Goal: Task Accomplishment & Management: Manage account settings

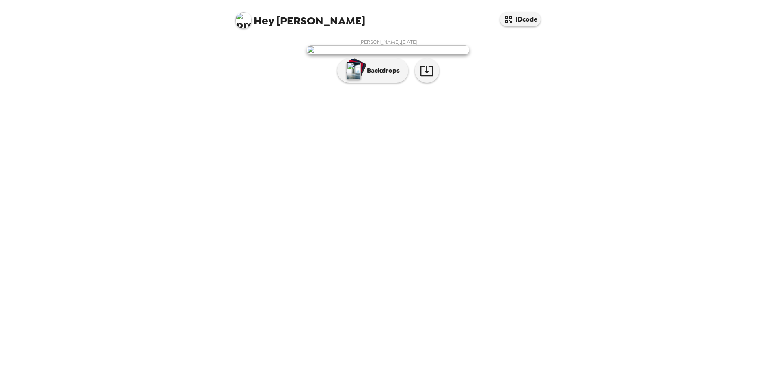
click at [359, 80] on img "button" at bounding box center [353, 71] width 14 height 18
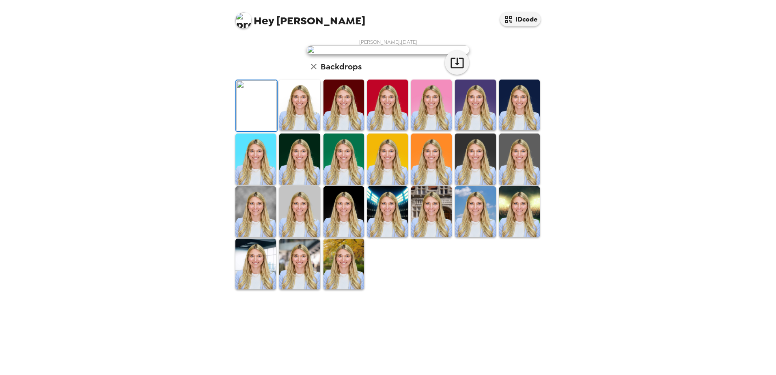
click at [292, 130] on img at bounding box center [299, 105] width 41 height 51
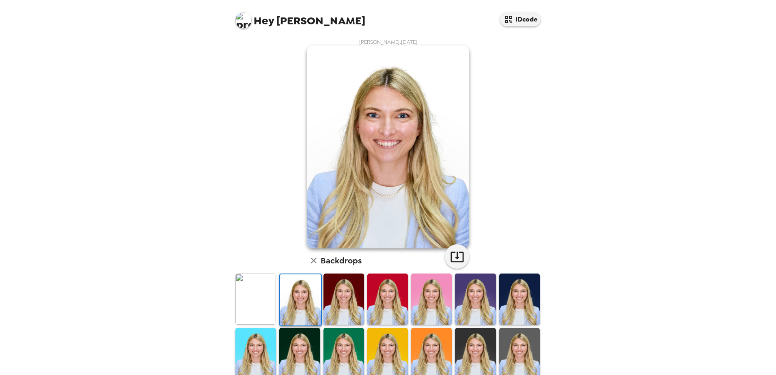
click at [340, 289] on img at bounding box center [343, 298] width 41 height 51
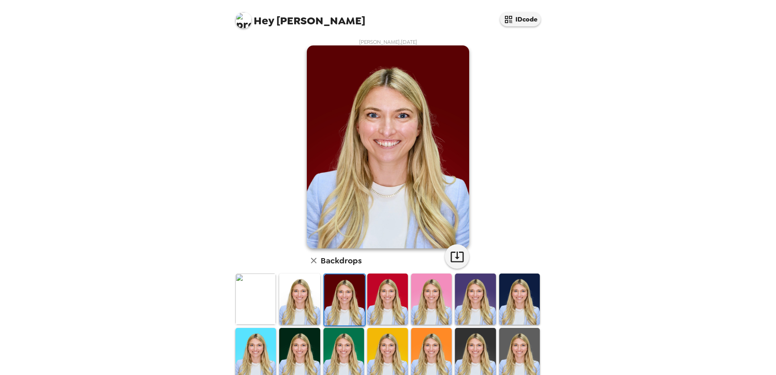
click at [373, 293] on img at bounding box center [387, 298] width 41 height 51
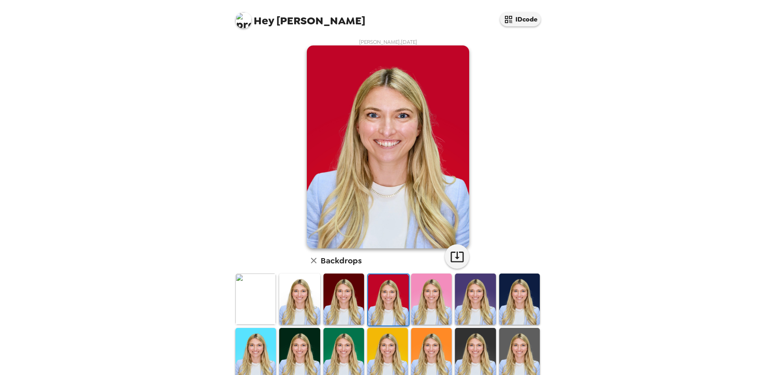
click at [413, 297] on img at bounding box center [431, 298] width 41 height 51
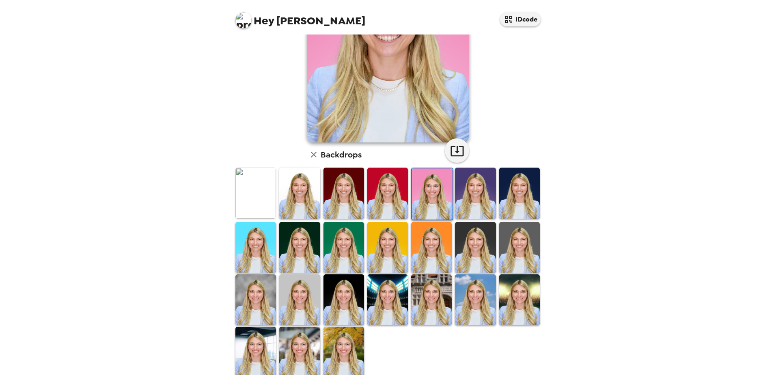
scroll to position [117, 0]
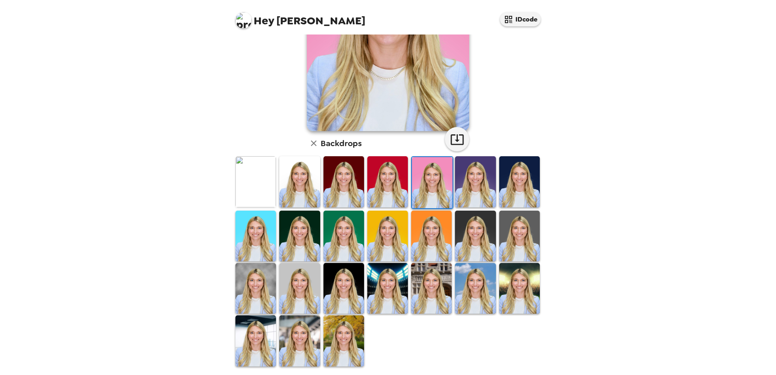
click at [270, 319] on img at bounding box center [255, 340] width 41 height 51
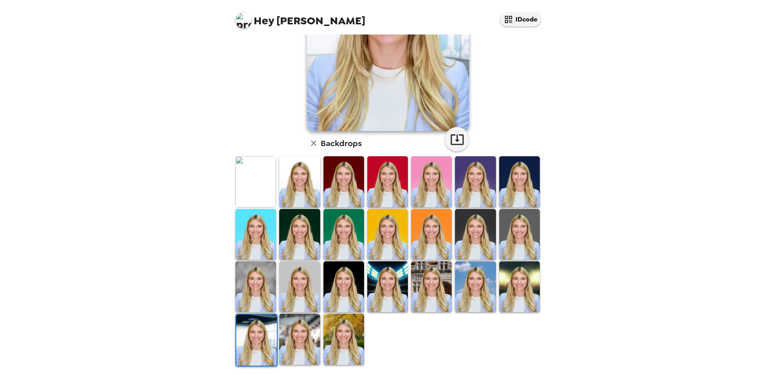
scroll to position [0, 0]
click at [300, 319] on img at bounding box center [299, 339] width 41 height 51
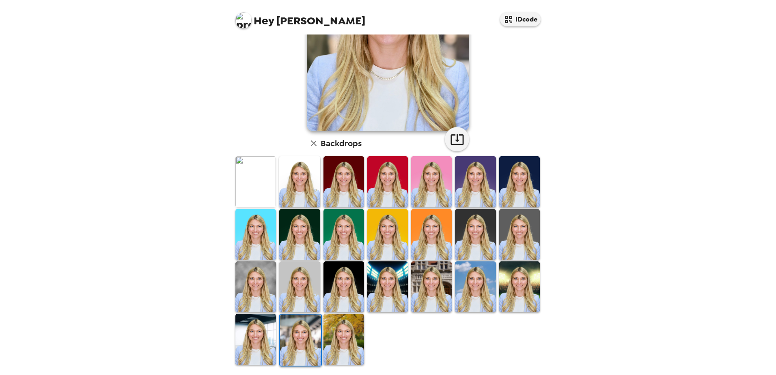
click at [351, 346] on img at bounding box center [343, 339] width 41 height 51
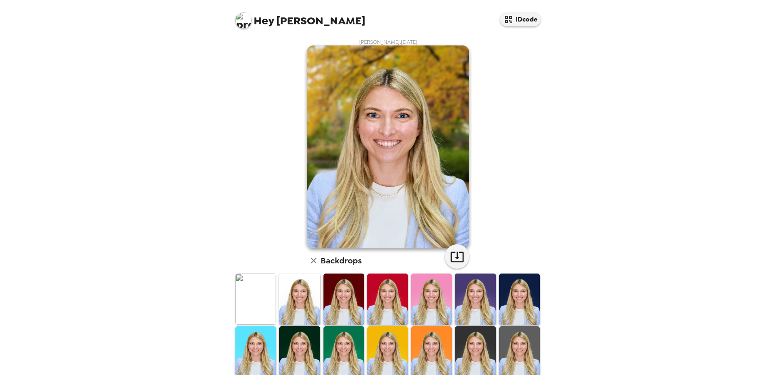
click at [263, 299] on img at bounding box center [255, 298] width 41 height 51
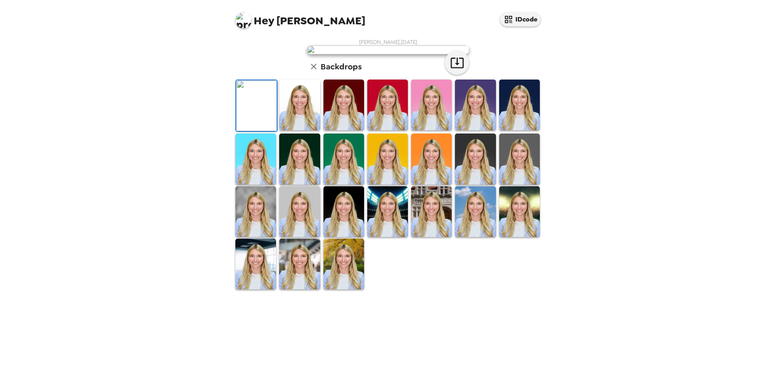
click at [401, 54] on img at bounding box center [388, 49] width 162 height 9
click at [512, 22] on icon "button" at bounding box center [508, 20] width 10 height 10
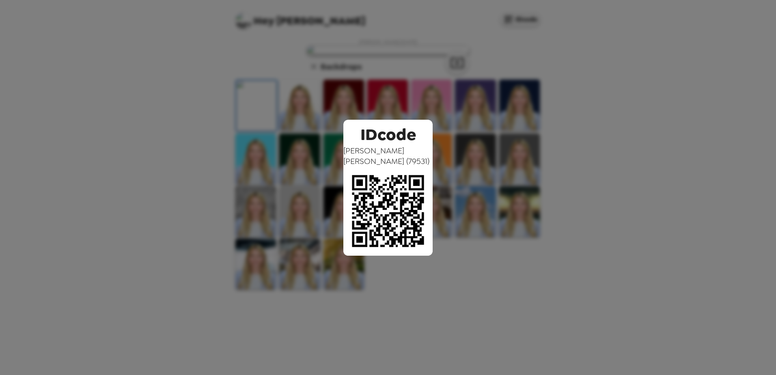
click at [448, 83] on div "IDcode Jessica Murphy ( 79531 )" at bounding box center [388, 187] width 776 height 375
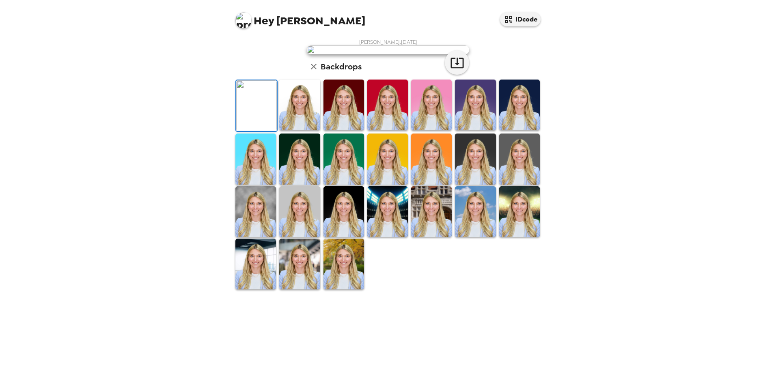
click at [409, 54] on img at bounding box center [388, 49] width 162 height 9
click at [469, 184] on img at bounding box center [475, 158] width 41 height 51
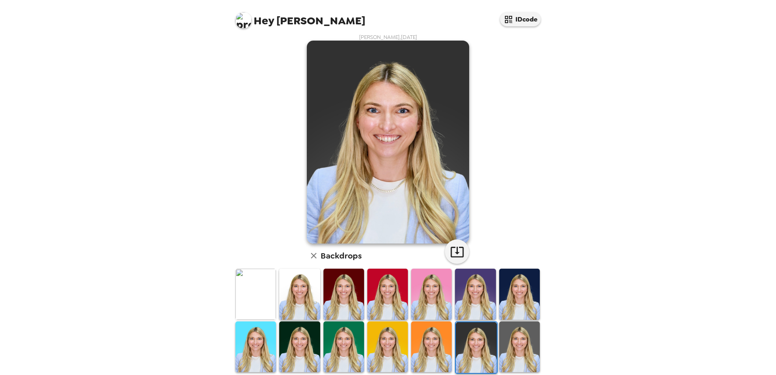
scroll to position [0, 0]
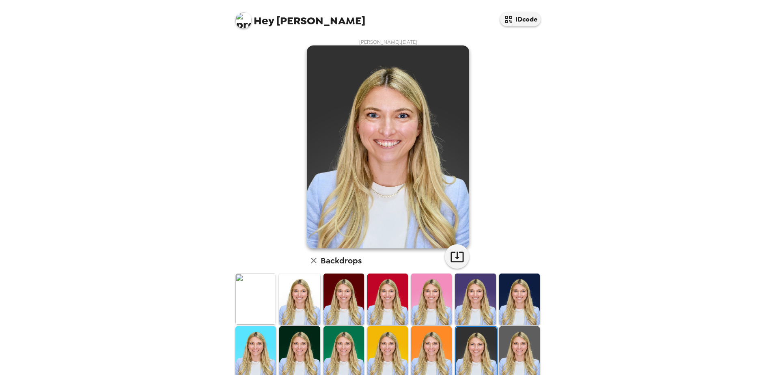
click at [269, 287] on img at bounding box center [255, 298] width 41 height 51
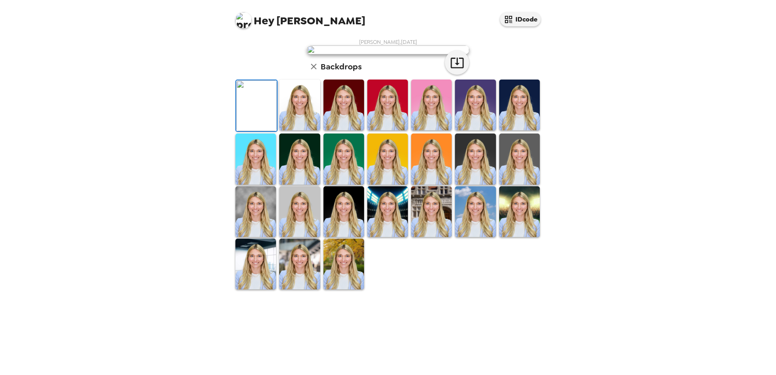
click at [286, 130] on img at bounding box center [299, 105] width 41 height 51
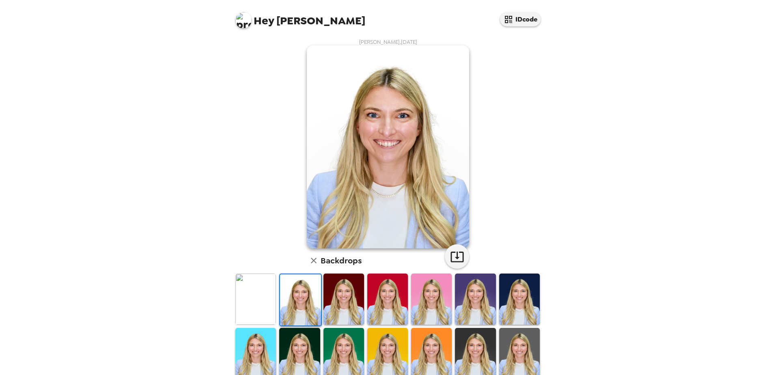
click at [259, 291] on img at bounding box center [255, 298] width 41 height 51
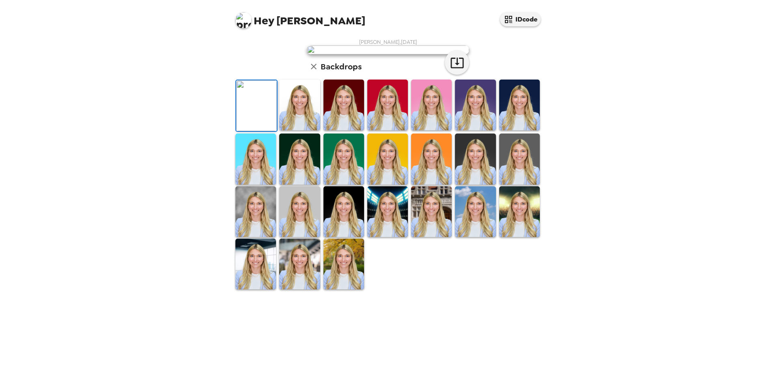
click at [356, 130] on img at bounding box center [343, 105] width 41 height 51
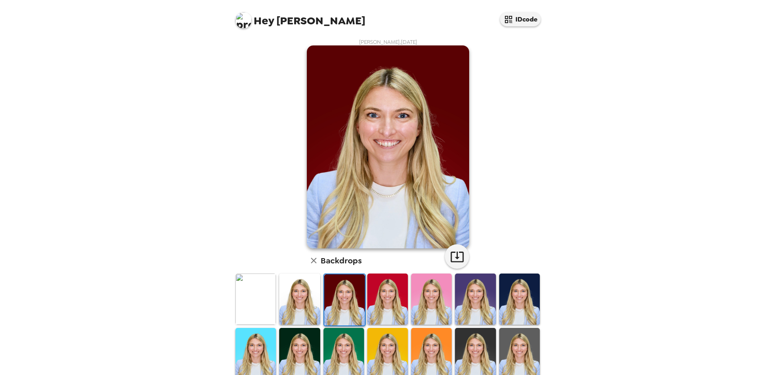
click at [395, 298] on img at bounding box center [387, 298] width 41 height 51
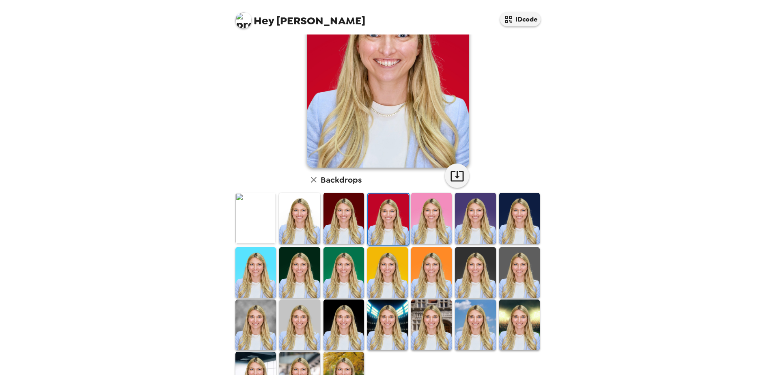
scroll to position [81, 0]
click at [473, 317] on img at bounding box center [475, 324] width 41 height 51
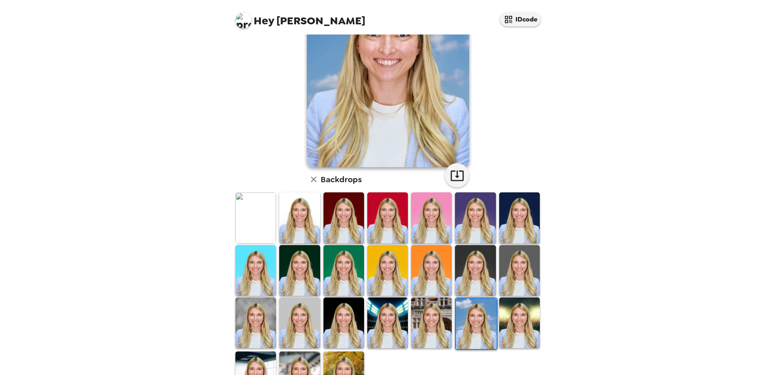
click at [439, 318] on img at bounding box center [431, 322] width 41 height 51
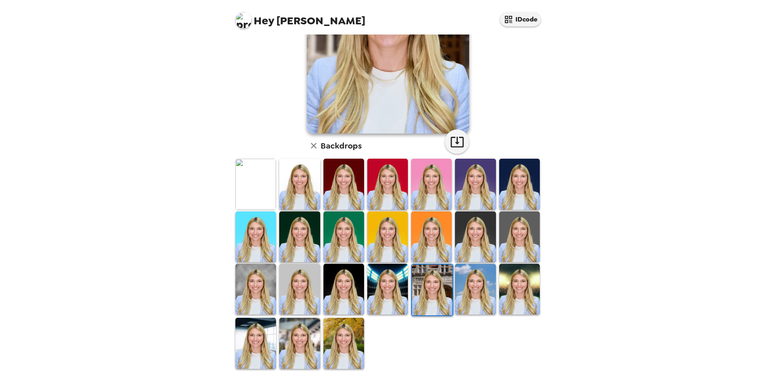
scroll to position [117, 0]
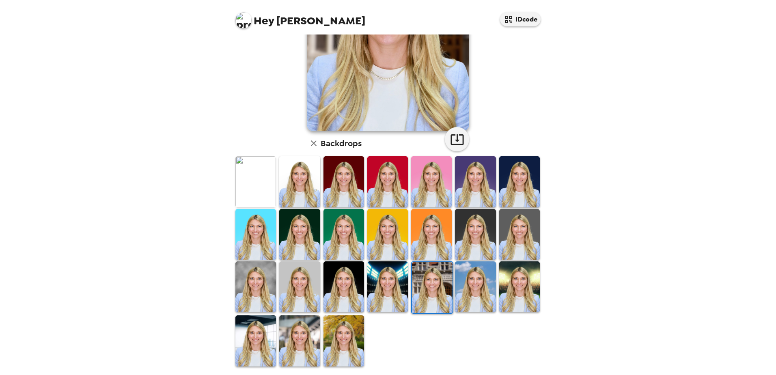
click at [309, 331] on img at bounding box center [299, 340] width 41 height 51
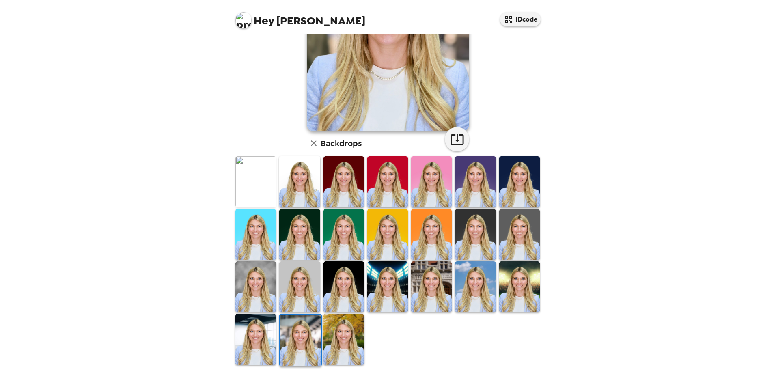
scroll to position [0, 0]
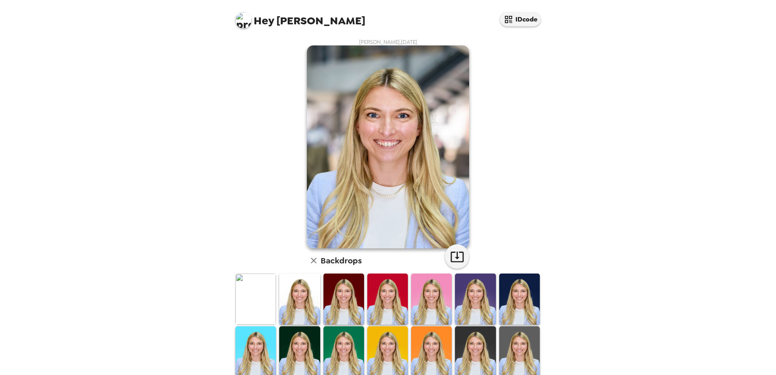
click at [432, 120] on img at bounding box center [388, 146] width 162 height 203
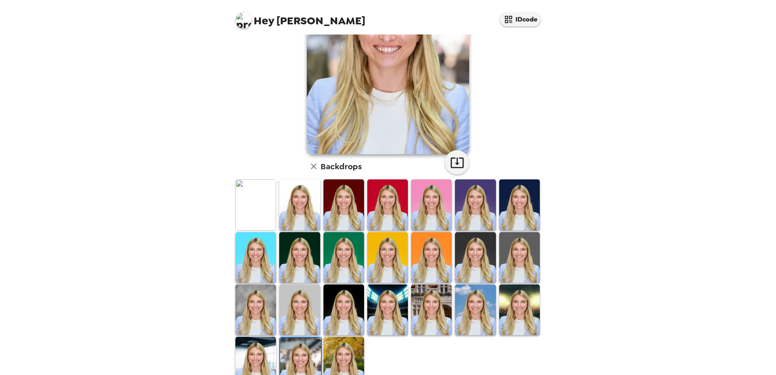
scroll to position [117, 0]
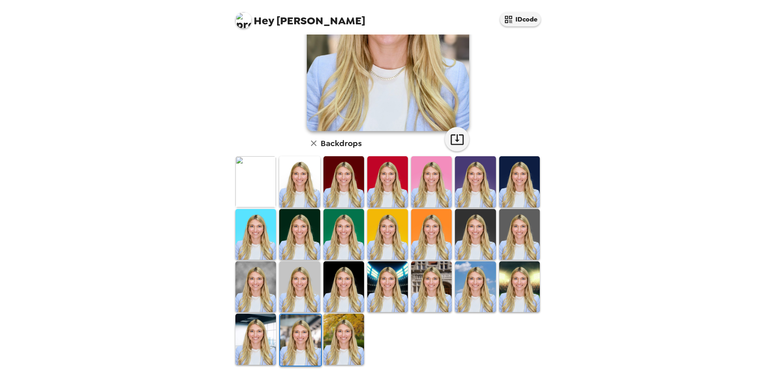
click at [248, 191] on img at bounding box center [255, 181] width 41 height 51
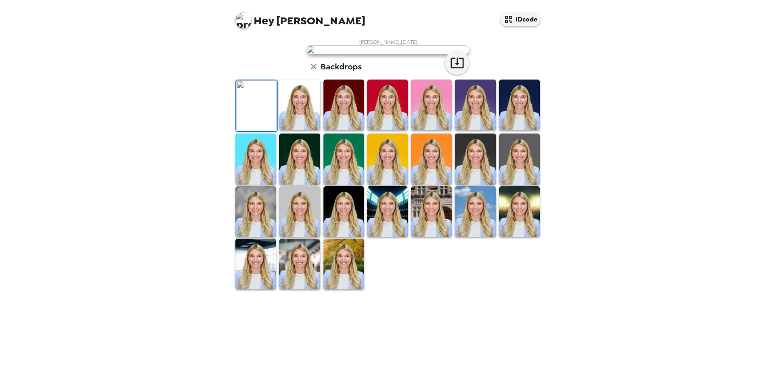
scroll to position [0, 0]
click at [456, 75] on button "button" at bounding box center [457, 62] width 24 height 24
click at [634, 296] on div "Hey [PERSON_NAME] IDcode [PERSON_NAME] , [DATE] Backdrops" at bounding box center [388, 187] width 776 height 375
click at [690, 138] on div "Hey [PERSON_NAME] IDcode [PERSON_NAME] , [DATE] Backdrops" at bounding box center [388, 187] width 776 height 375
